Goal: Find specific page/section: Find specific page/section

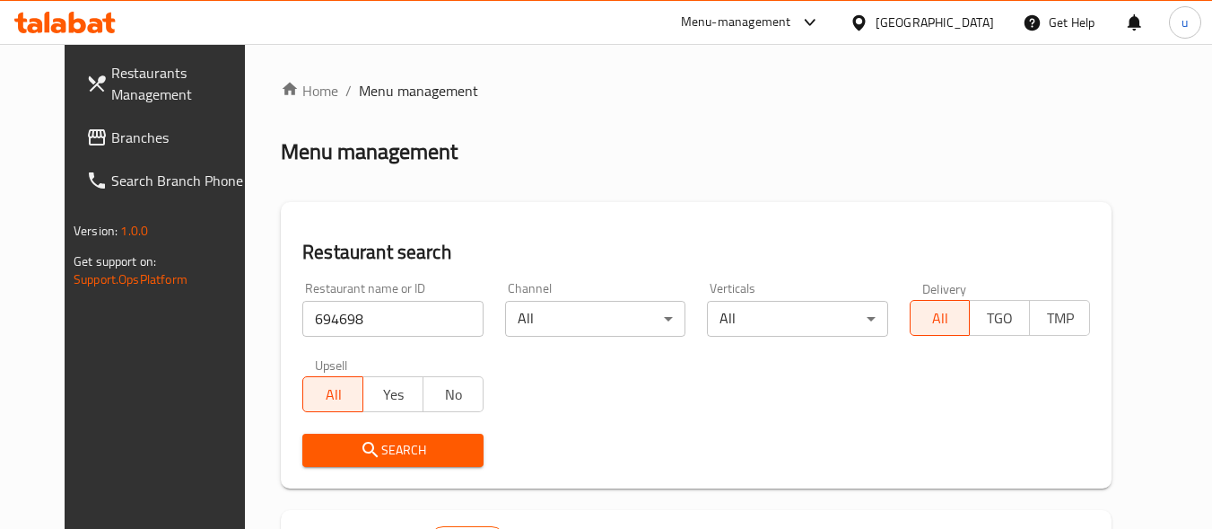
scroll to position [257, 0]
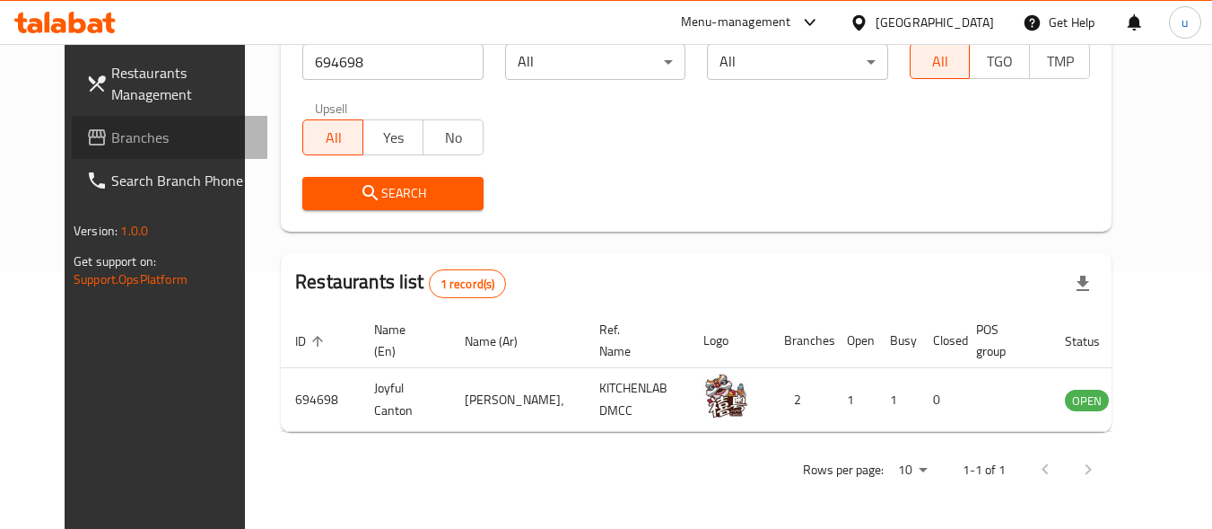
click at [111, 130] on span "Branches" at bounding box center [182, 138] width 142 height 22
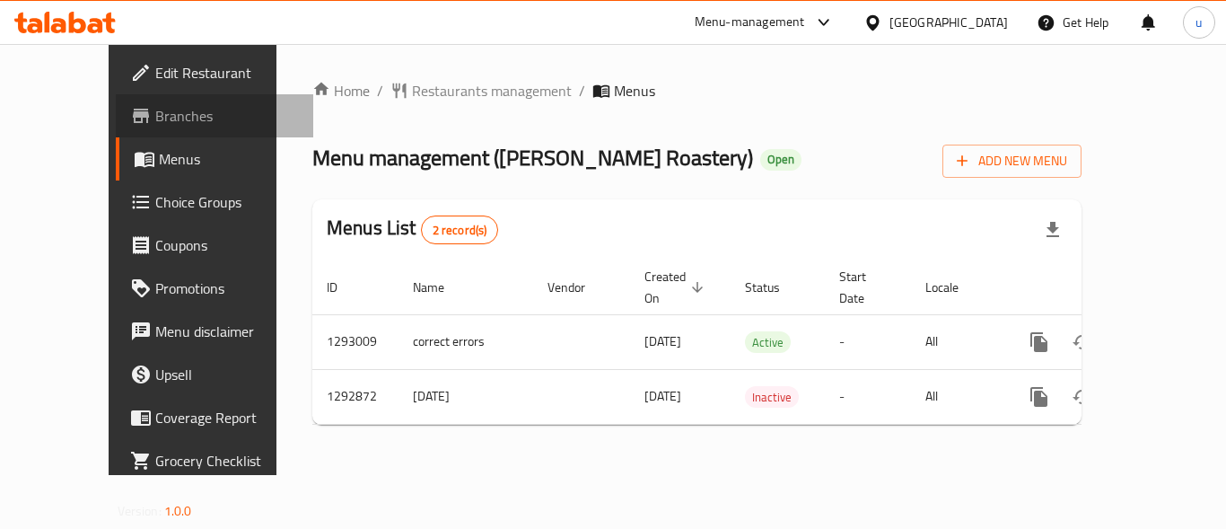
click at [155, 113] on span "Branches" at bounding box center [227, 116] width 144 height 22
click at [412, 81] on span "Restaurants management" at bounding box center [492, 91] width 160 height 22
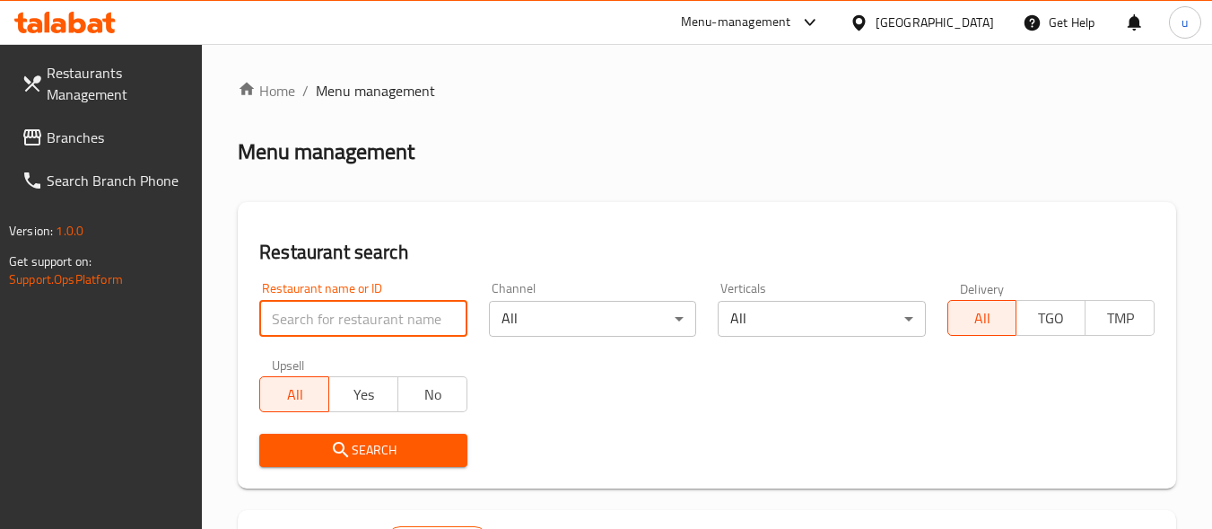
click at [334, 310] on input "search" at bounding box center [362, 319] width 207 height 36
paste input "699221"
type input "699221"
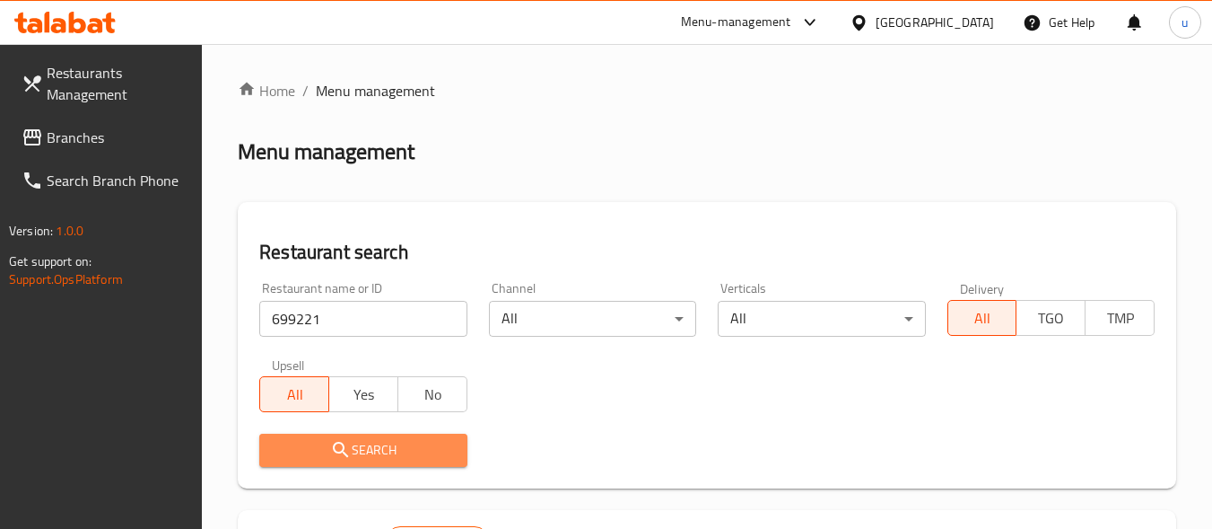
click at [362, 443] on span "Search" at bounding box center [363, 450] width 179 height 22
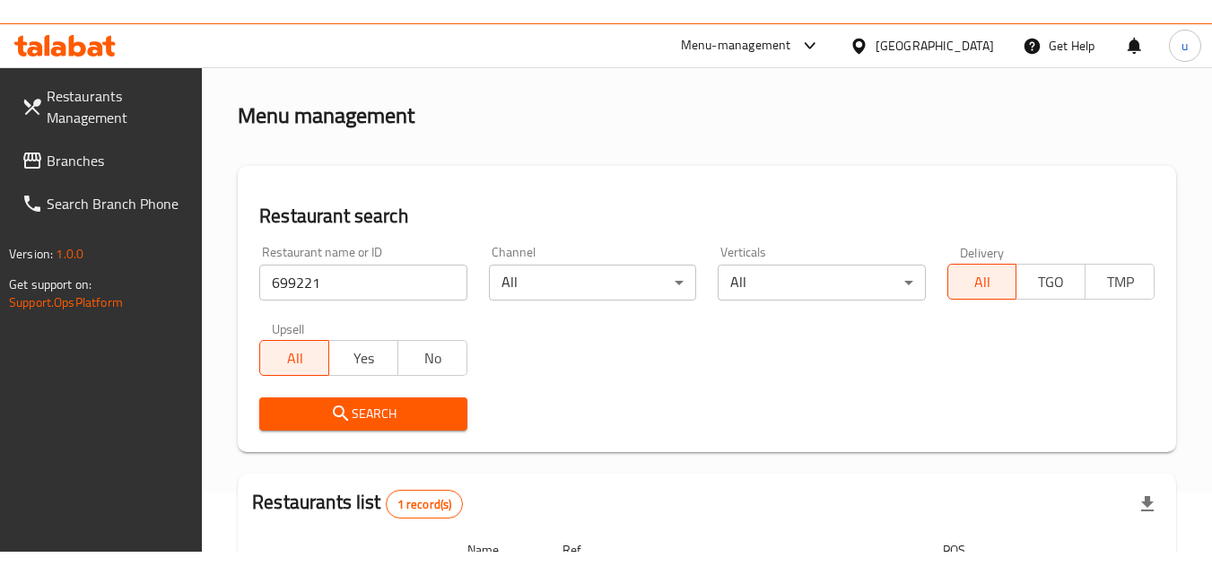
scroll to position [3, 0]
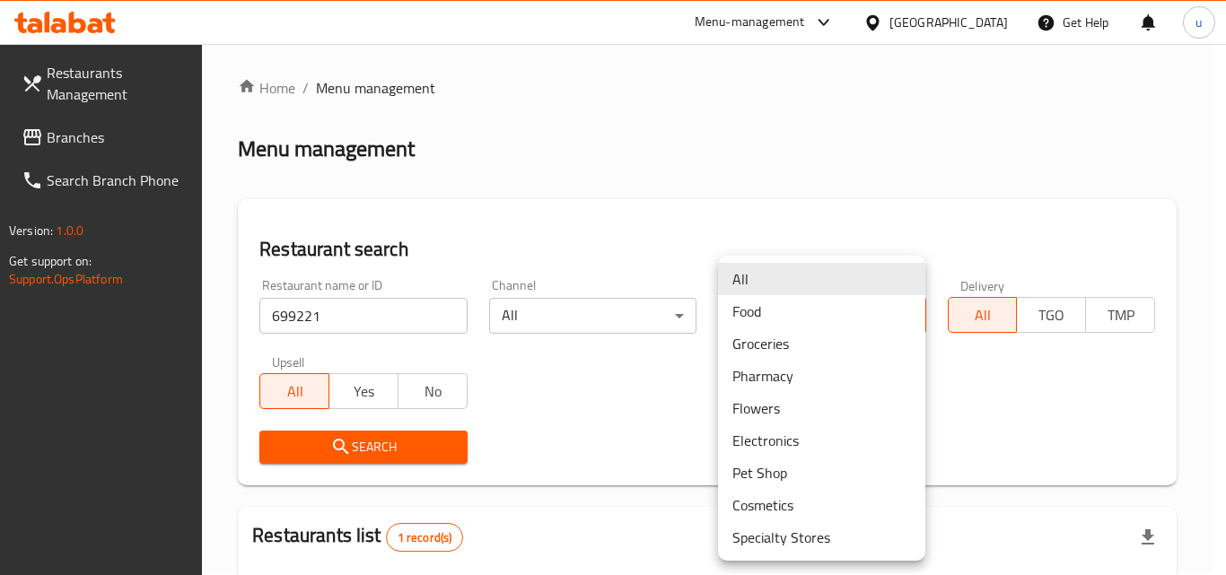
click at [911, 317] on body "​ Menu-management United Arab Emirates Get Help u Restaurants Management Branch…" at bounding box center [613, 306] width 1226 height 531
click at [747, 252] on div at bounding box center [613, 287] width 1226 height 575
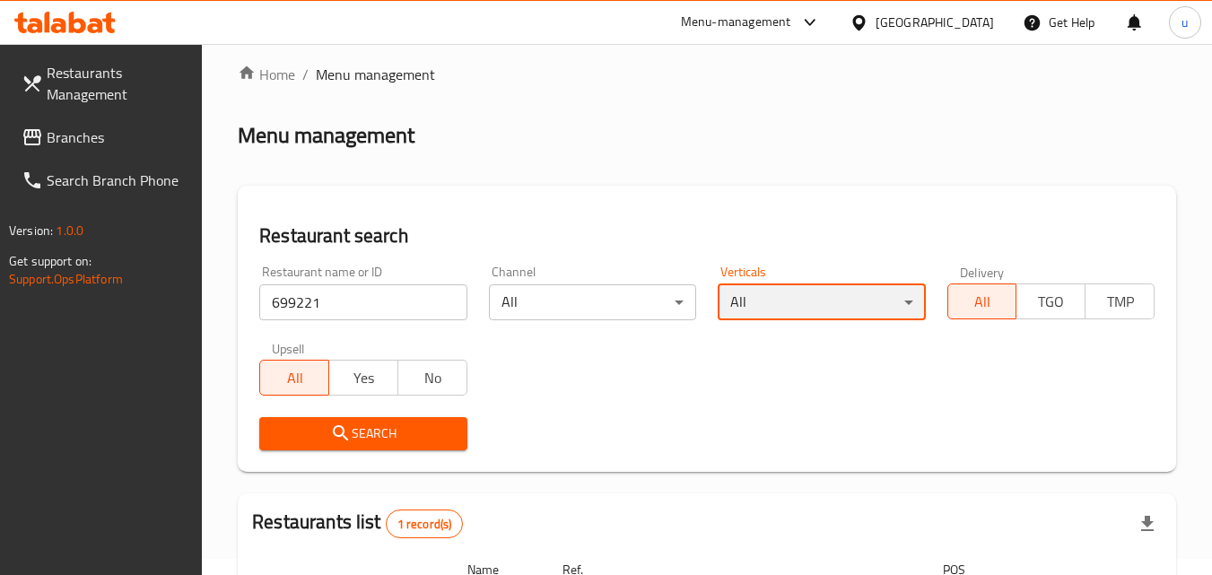
scroll to position [0, 0]
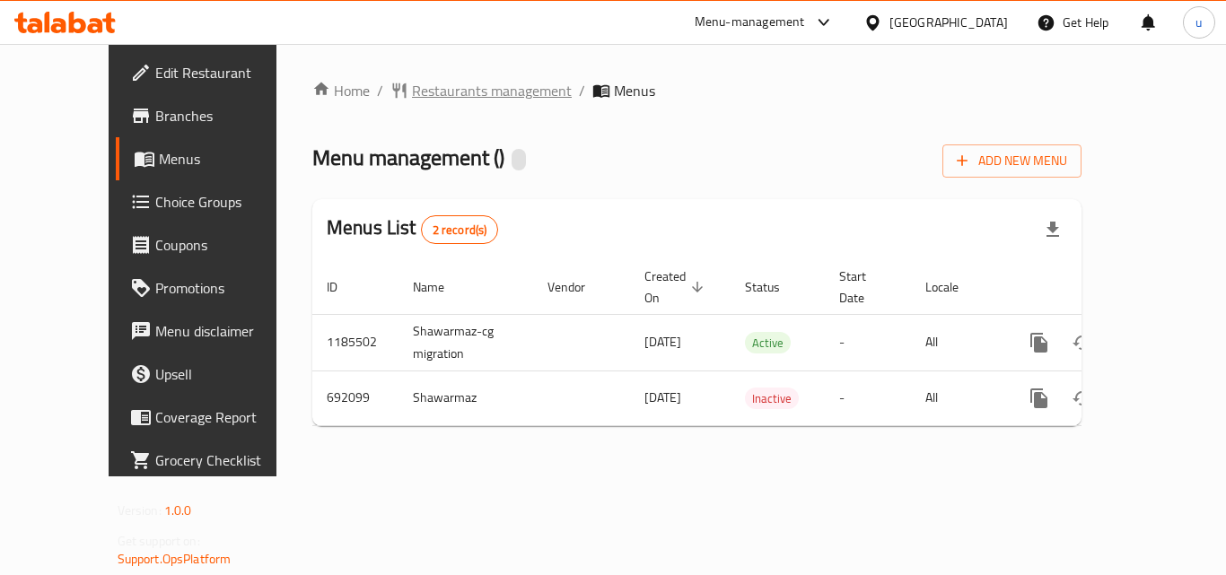
click at [450, 80] on span "Restaurants management" at bounding box center [492, 91] width 160 height 22
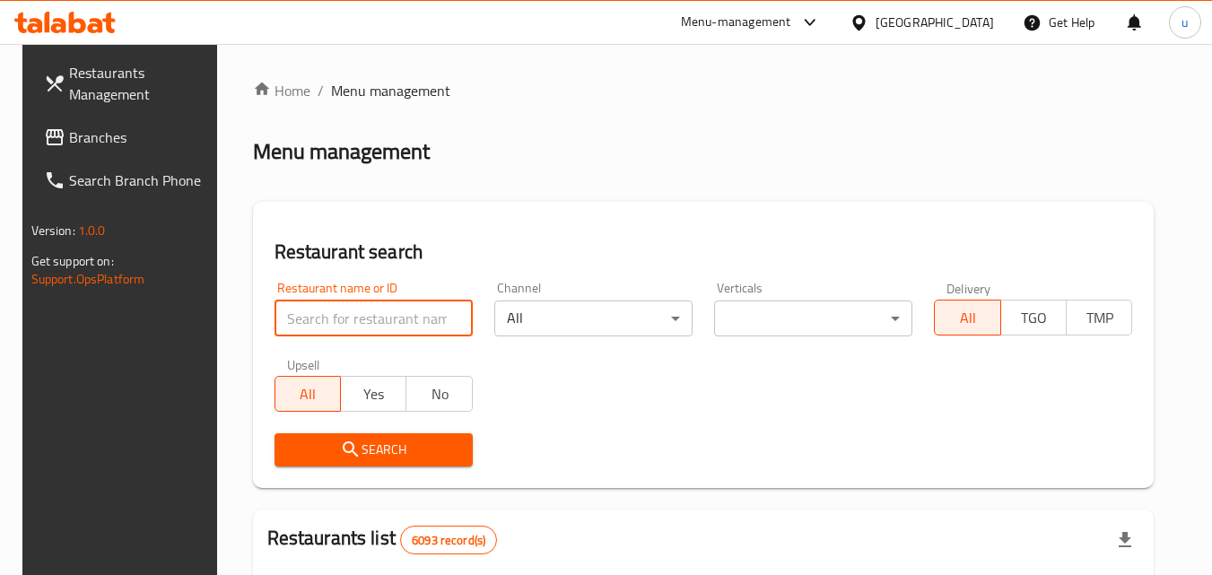
click at [380, 321] on input "search" at bounding box center [374, 319] width 198 height 36
paste input "643402"
type input "643402"
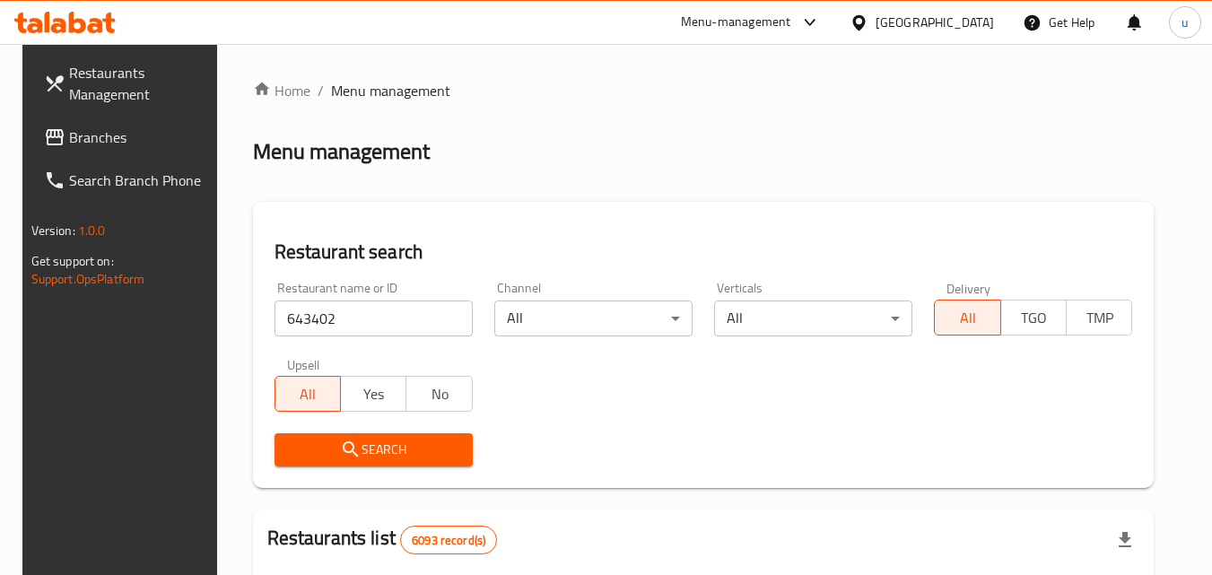
click at [384, 446] on span "Search" at bounding box center [374, 450] width 170 height 22
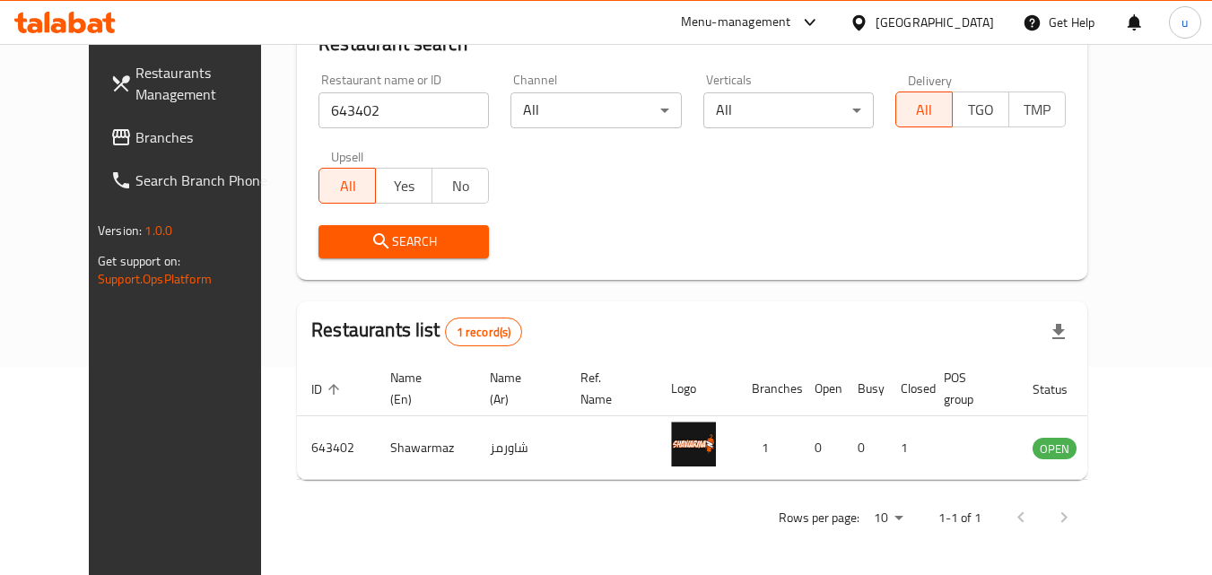
scroll to position [210, 0]
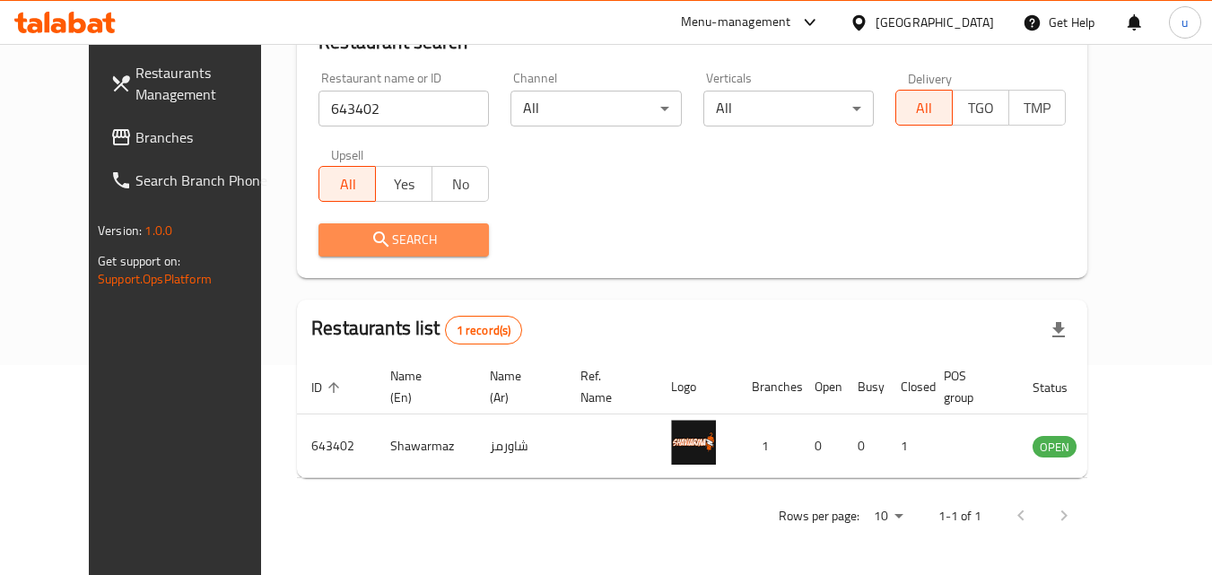
click at [401, 240] on span "Search" at bounding box center [404, 240] width 142 height 22
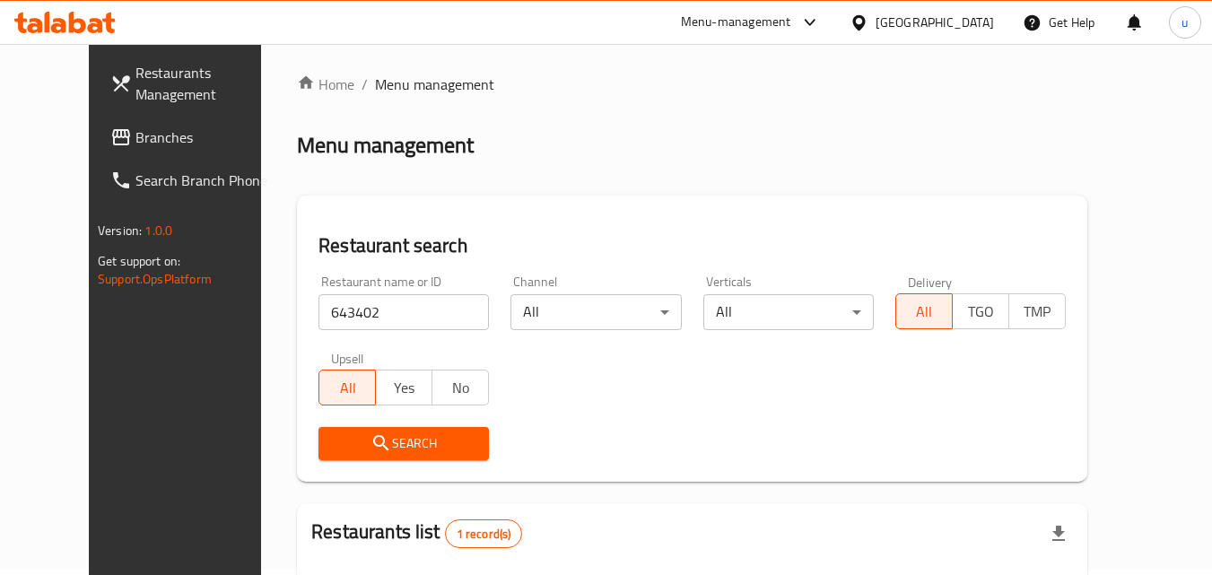
scroll to position [0, 0]
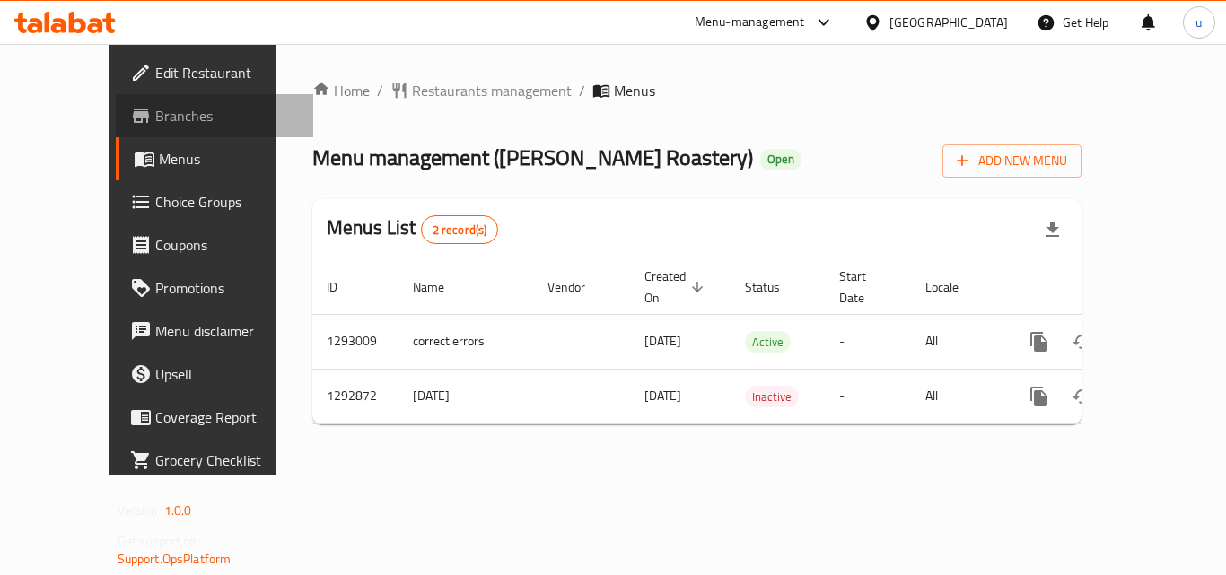
click at [155, 115] on span "Branches" at bounding box center [227, 116] width 144 height 22
click at [432, 89] on span "Restaurants management" at bounding box center [492, 91] width 160 height 22
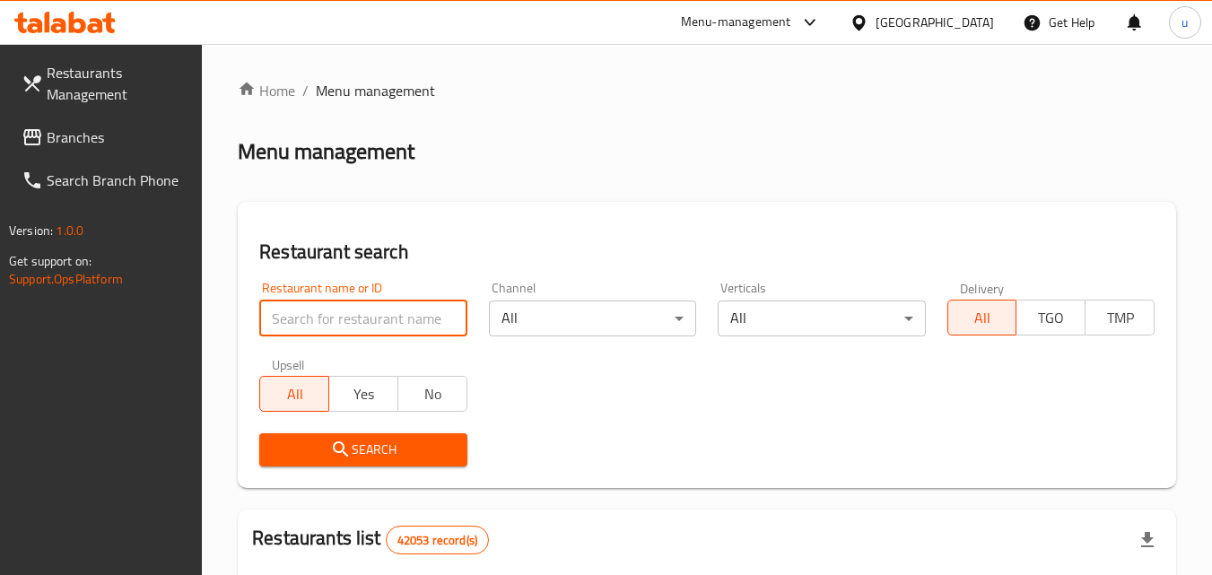
click at [380, 318] on input "search" at bounding box center [362, 319] width 207 height 36
paste input "699221"
type input "699221"
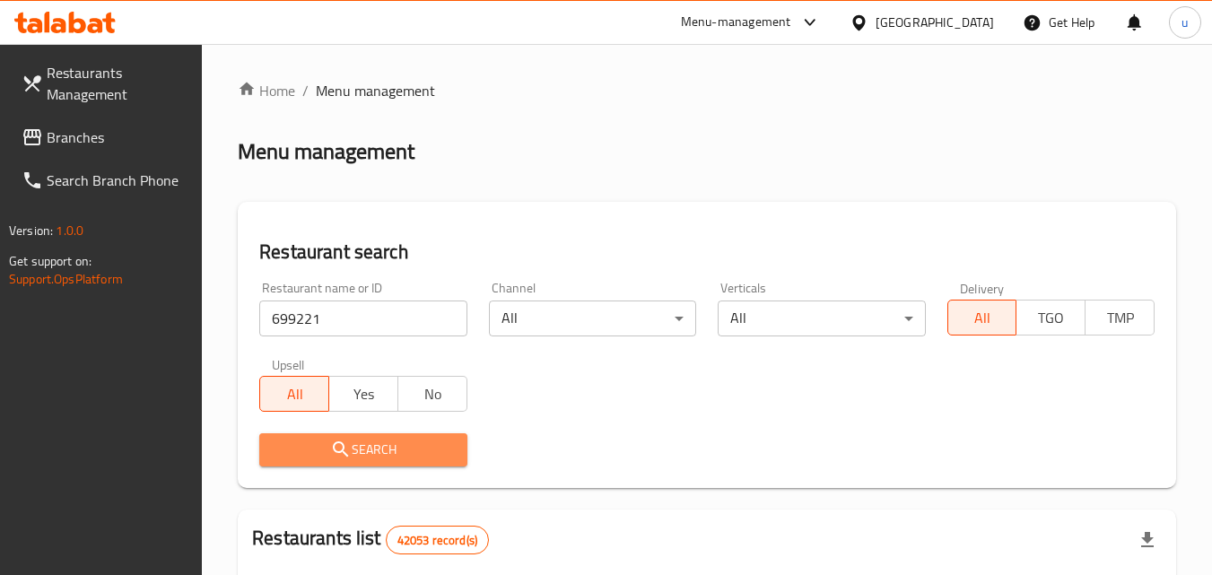
click at [387, 446] on span "Search" at bounding box center [363, 450] width 179 height 22
